Goal: Transaction & Acquisition: Purchase product/service

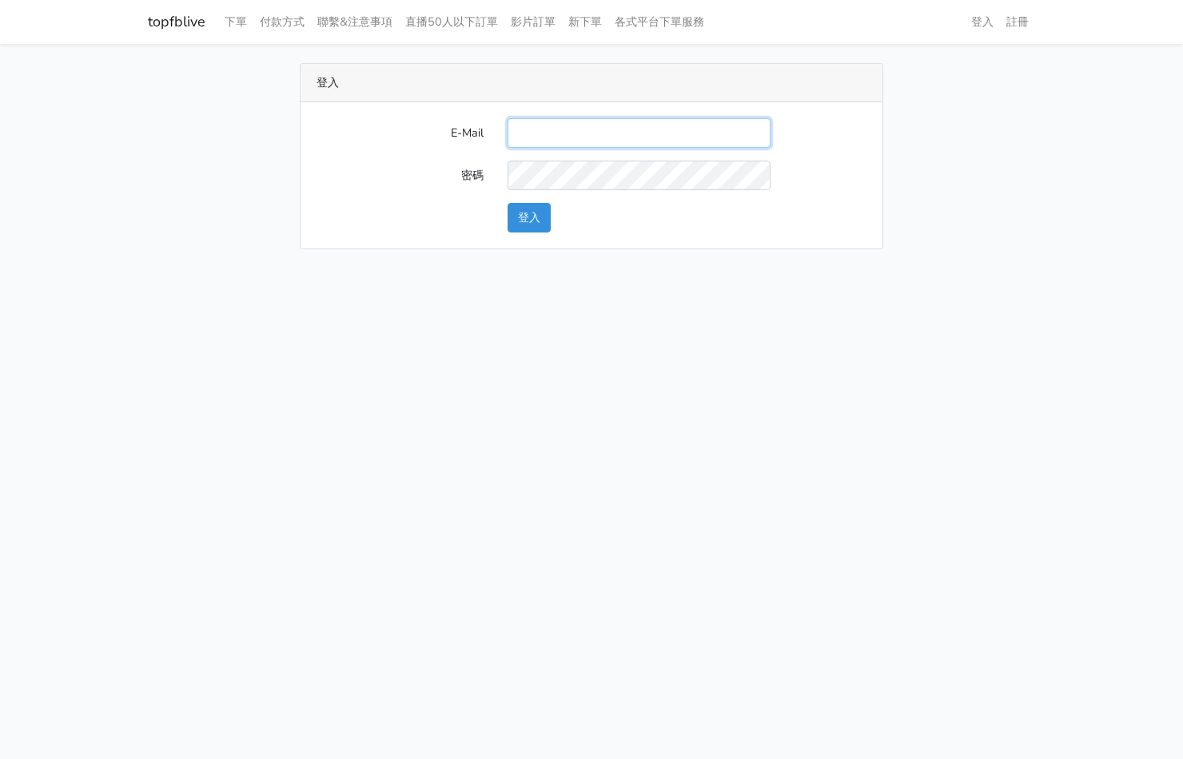
click at [664, 141] on input "E-Mail" at bounding box center [639, 133] width 263 height 30
type input "kinho.leong@saikim.com.my"
click at [514, 219] on button "登入" at bounding box center [529, 218] width 43 height 30
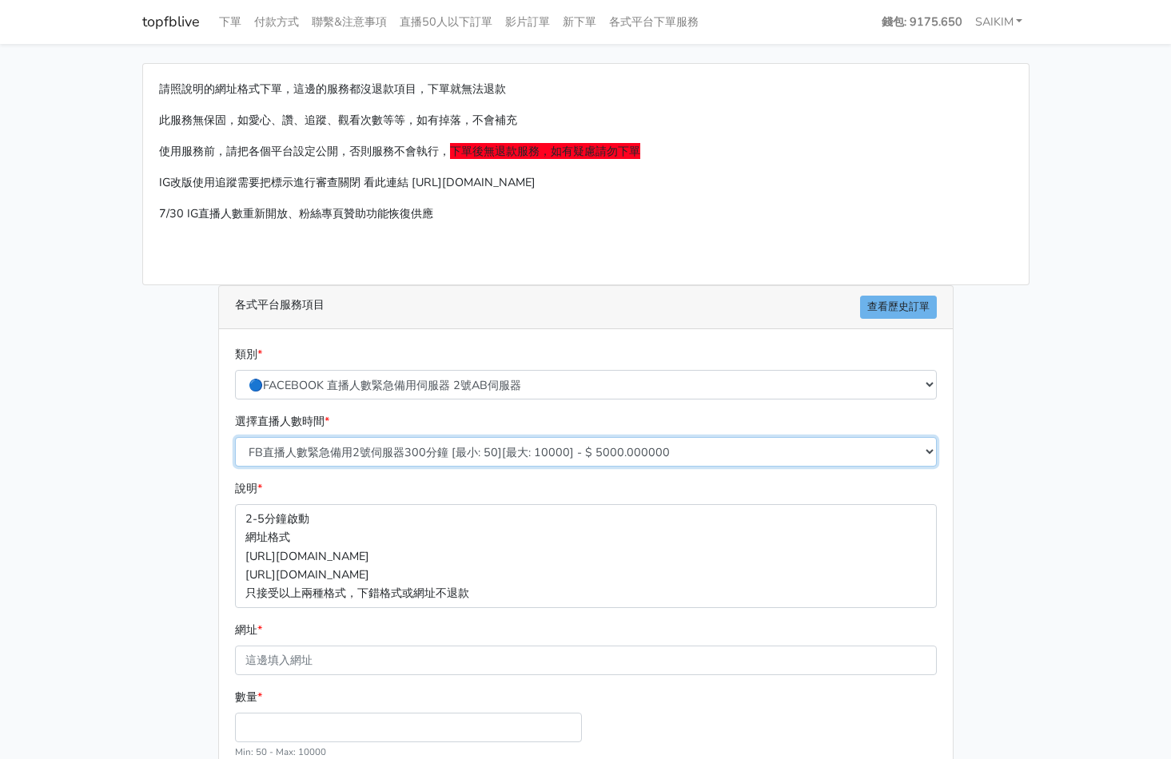
click at [376, 456] on select "FB直播人數緊急備用2號伺服器300分鐘 [最小: 50][最大: 10000] - $ 5000.000000 FB直播人數緊急備用2號伺服器60分鐘 [最…" at bounding box center [586, 452] width 702 height 30
select select "574"
click at [235, 437] on select "FB直播人數緊急備用2號伺服器300分鐘 [最小: 50][最大: 10000] - $ 5000.000000 FB直播人數緊急備用2號伺服器60分鐘 [最…" at bounding box center [586, 452] width 702 height 30
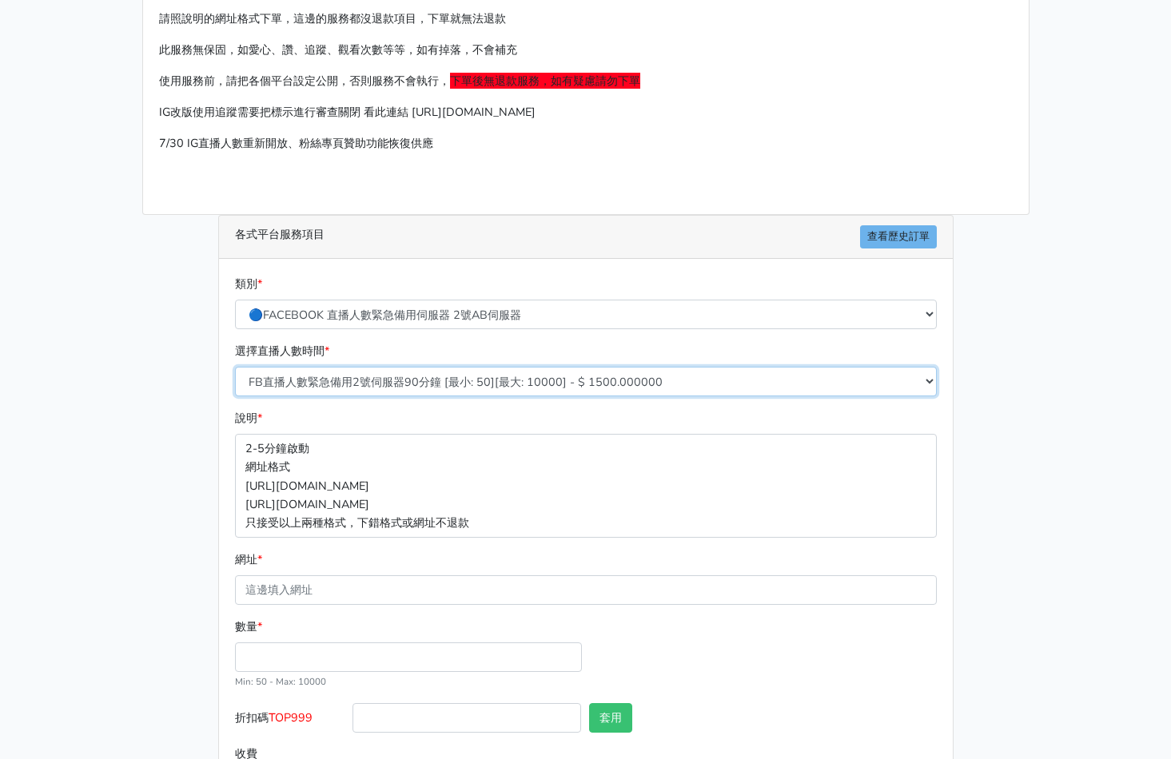
scroll to position [145, 0]
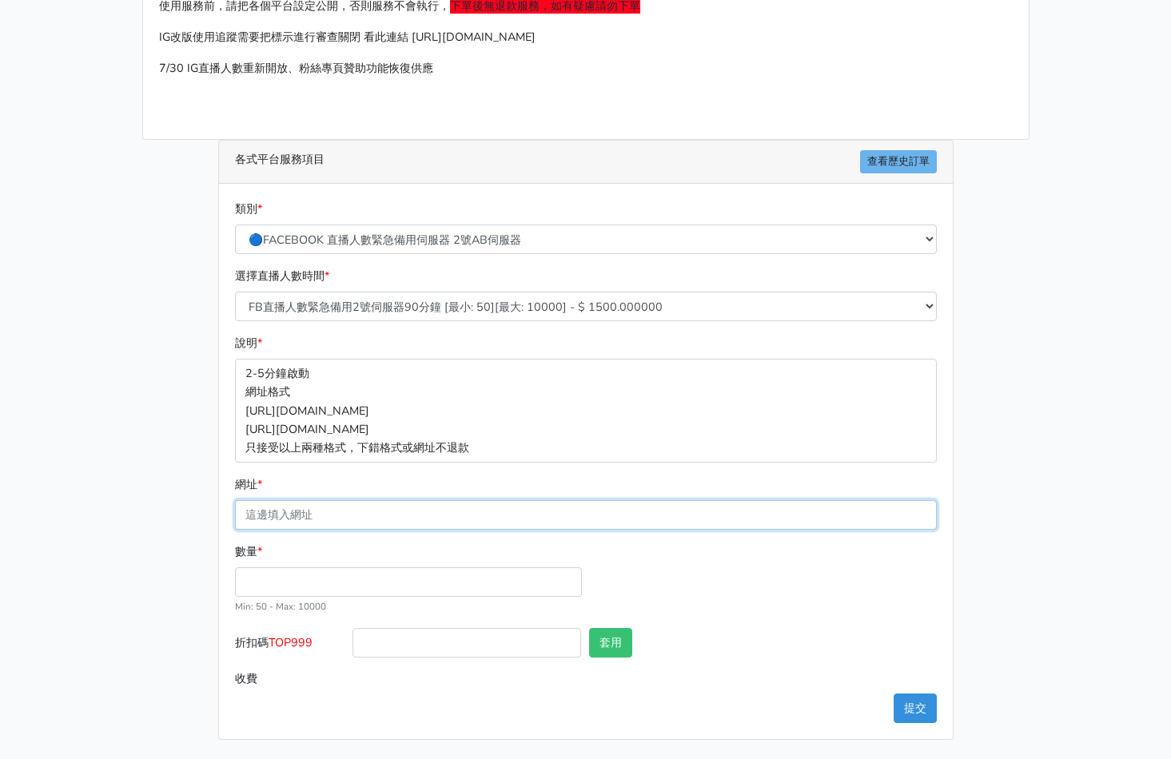
click at [369, 515] on input "網址 *" at bounding box center [586, 515] width 702 height 30
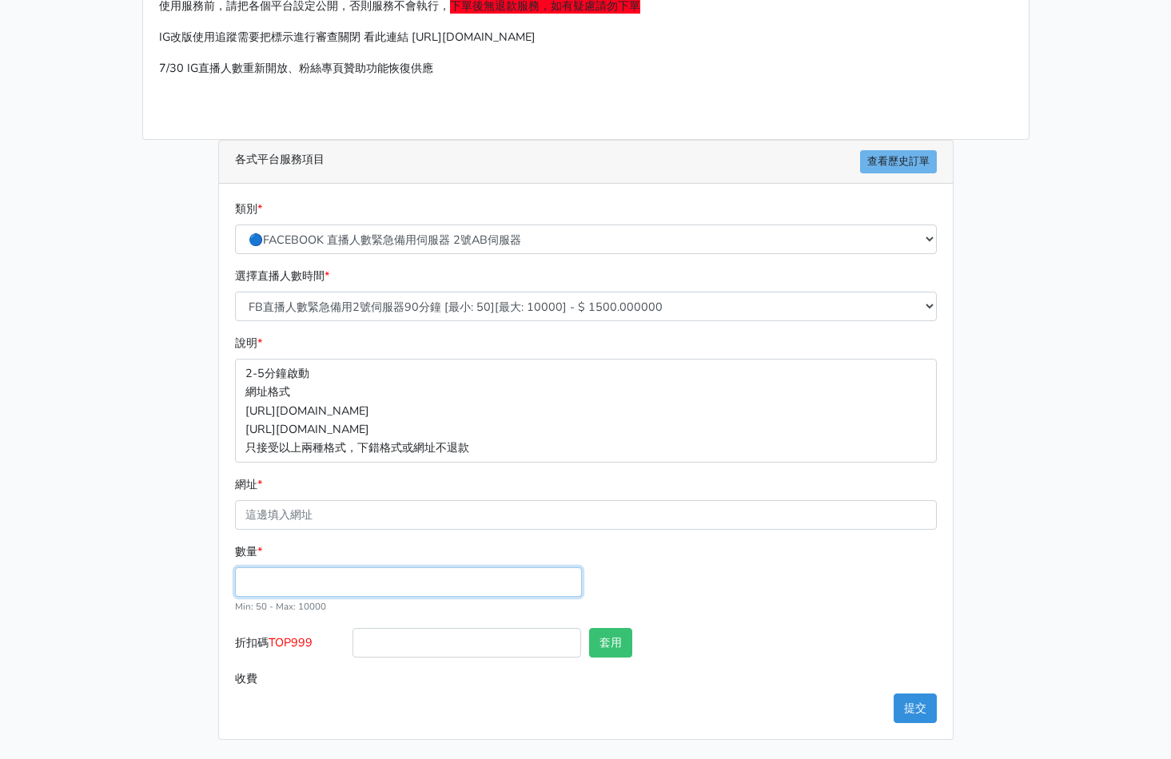
click at [278, 575] on input "數量 *" at bounding box center [408, 582] width 347 height 30
type input "300"
type input "450.000"
click at [293, 644] on span "TOP999" at bounding box center [291, 643] width 44 height 16
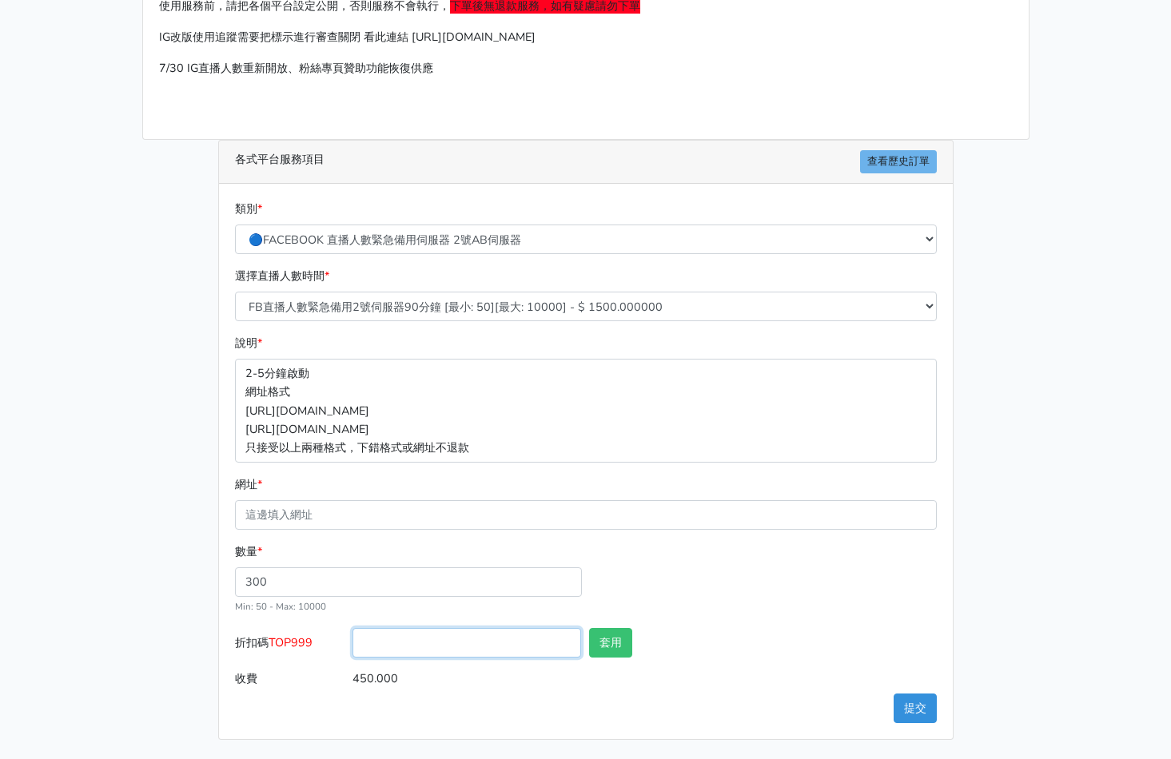
click at [352, 644] on input "折扣碼 TOP999" at bounding box center [466, 643] width 229 height 30
click at [293, 644] on span "TOP999" at bounding box center [291, 643] width 44 height 16
click at [352, 644] on input "折扣碼 TOP999" at bounding box center [466, 643] width 229 height 30
copy span "TOP999"
click at [353, 664] on input "450.000" at bounding box center [643, 679] width 583 height 30
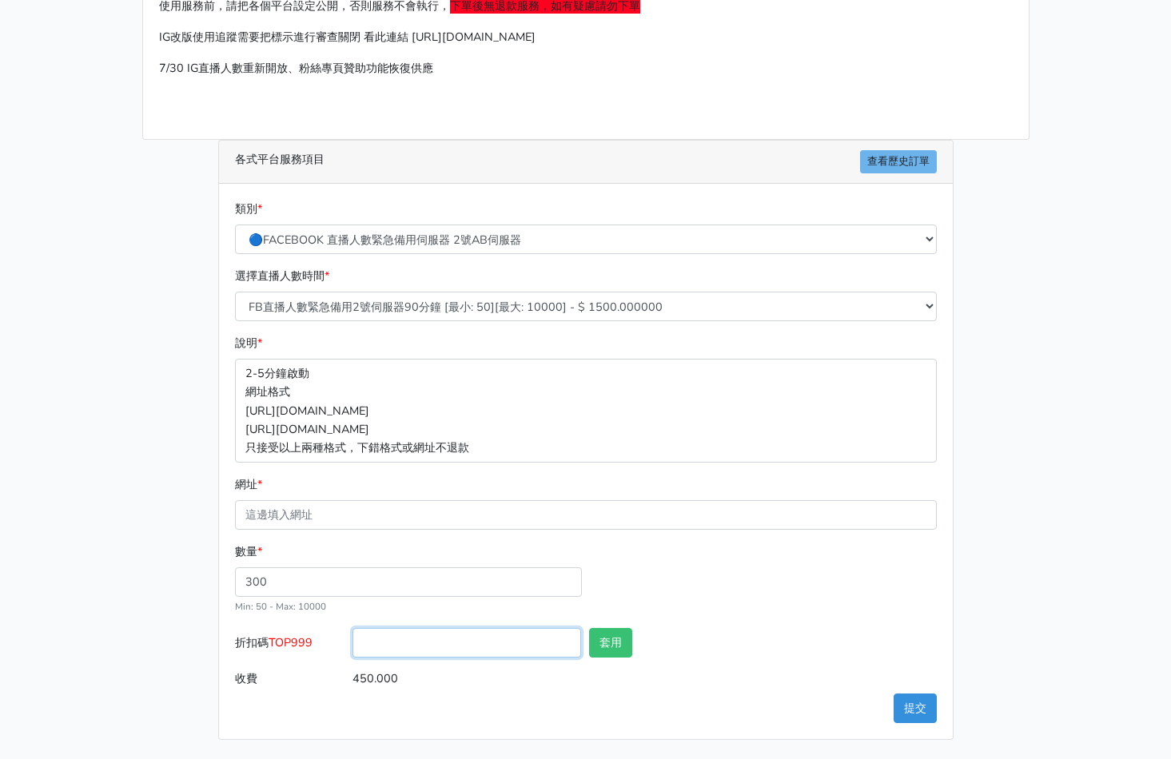
click at [377, 655] on input "折扣碼 TOP999" at bounding box center [466, 643] width 229 height 30
paste input "TOP999"
type input "TOP456"
click at [599, 660] on div "套用" at bounding box center [644, 646] width 118 height 36
click at [605, 647] on button "套用" at bounding box center [610, 643] width 43 height 30
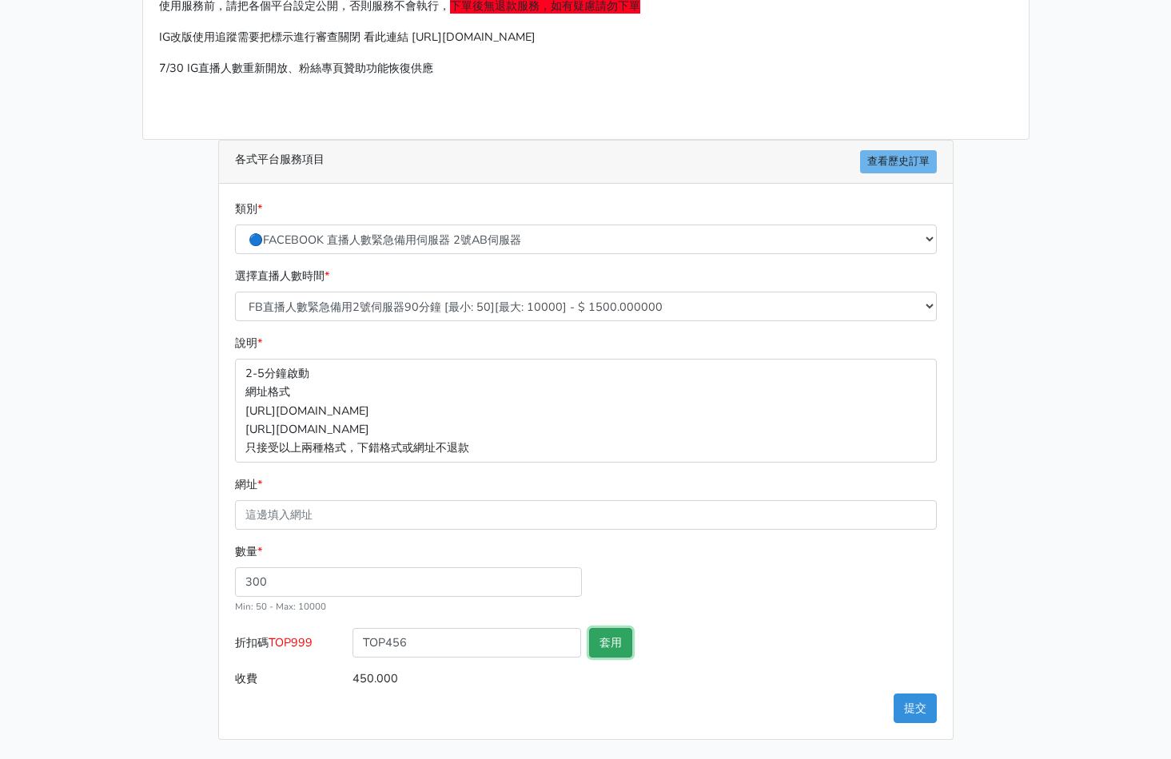
type input "套用成功"
type input "432.000"
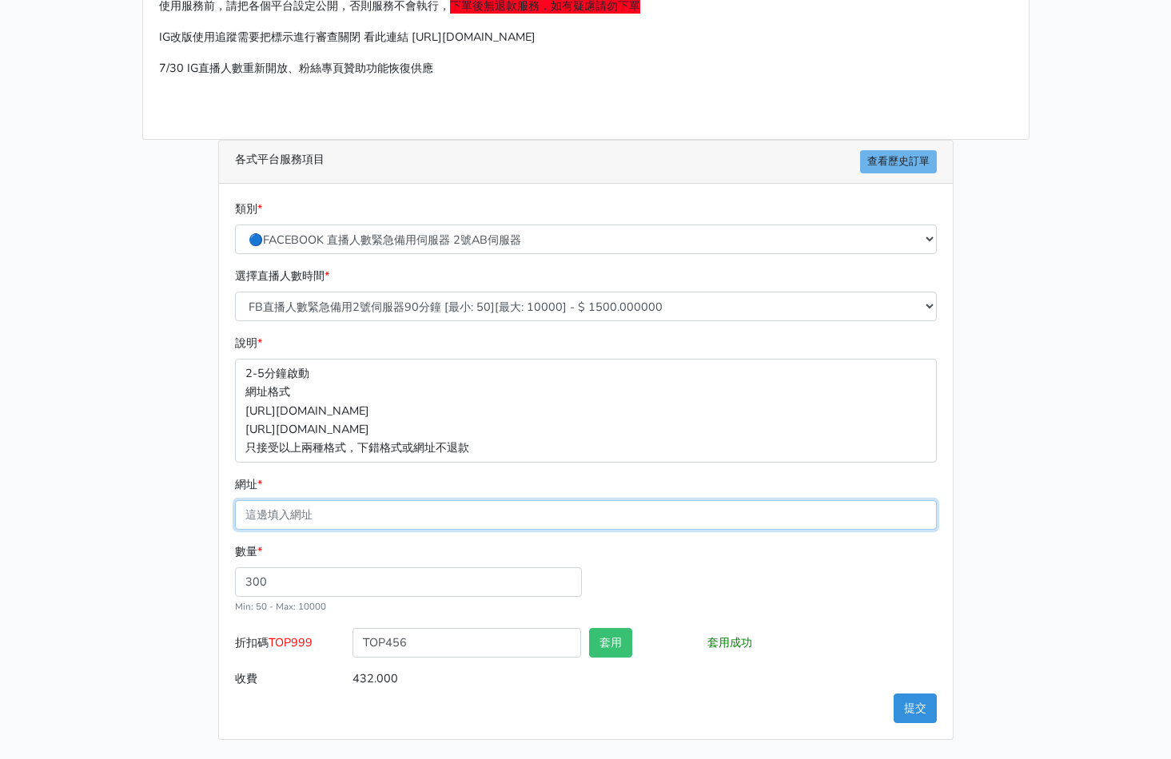
click at [399, 514] on input "網址 *" at bounding box center [586, 515] width 702 height 30
paste input "[URL][DOMAIN_NAME]"
type input "[URL][DOMAIN_NAME]"
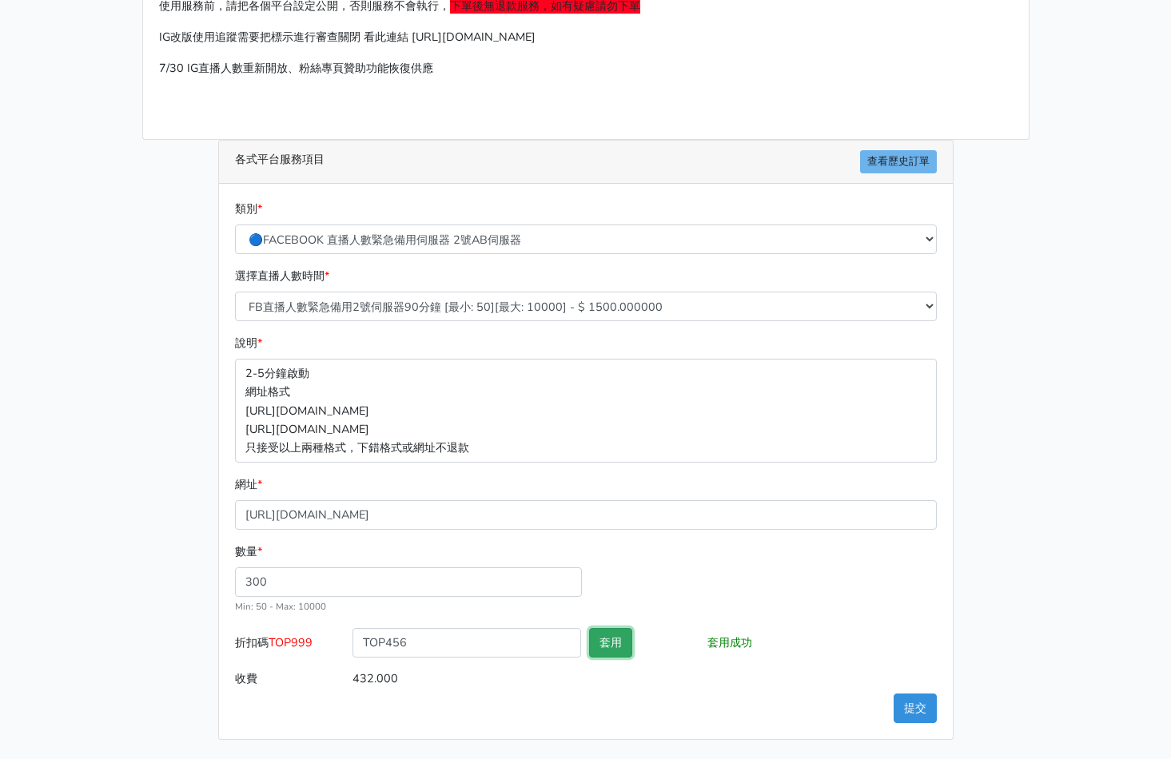
click at [600, 638] on button "套用" at bounding box center [610, 643] width 43 height 30
click at [914, 698] on button "提交" at bounding box center [915, 709] width 43 height 30
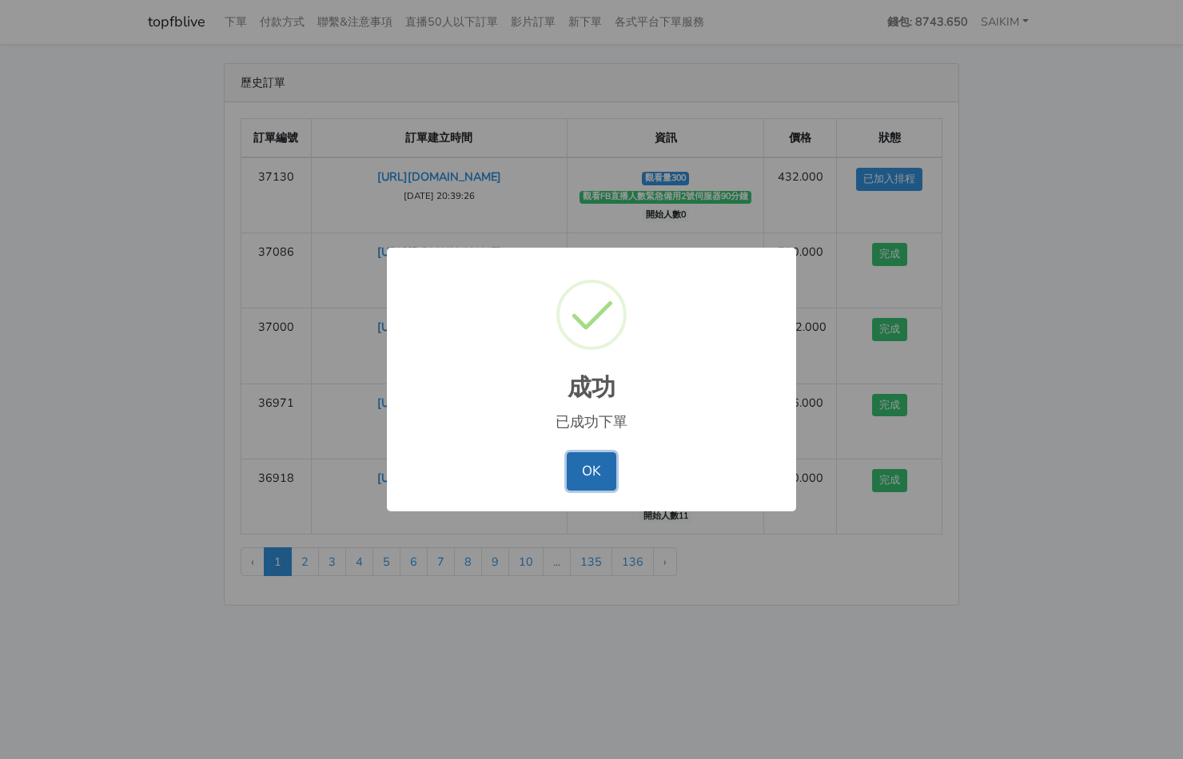
click at [589, 471] on button "OK" at bounding box center [591, 471] width 49 height 38
